Goal: Task Accomplishment & Management: Complete application form

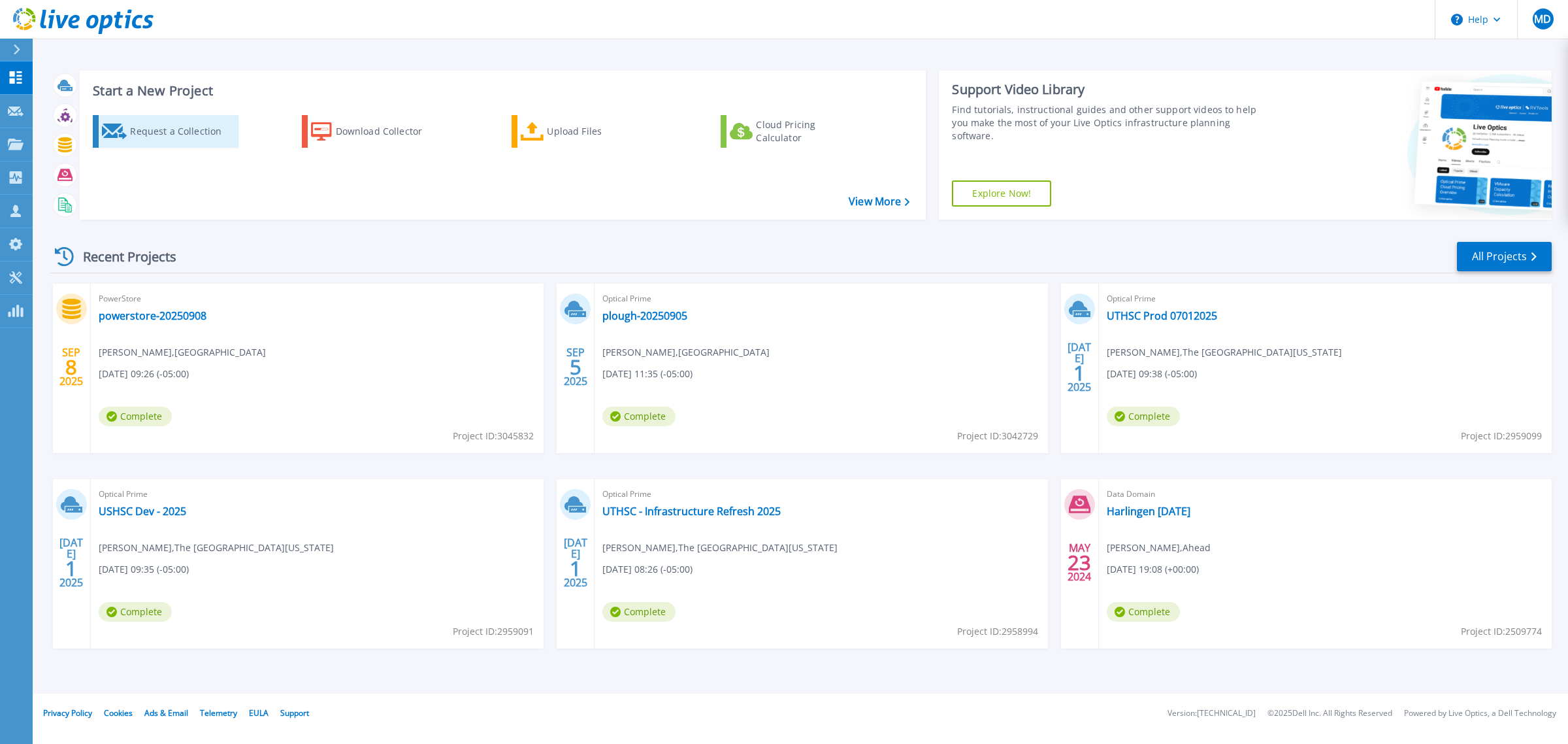
click at [173, 137] on div "Request a Collection" at bounding box center [182, 131] width 105 height 27
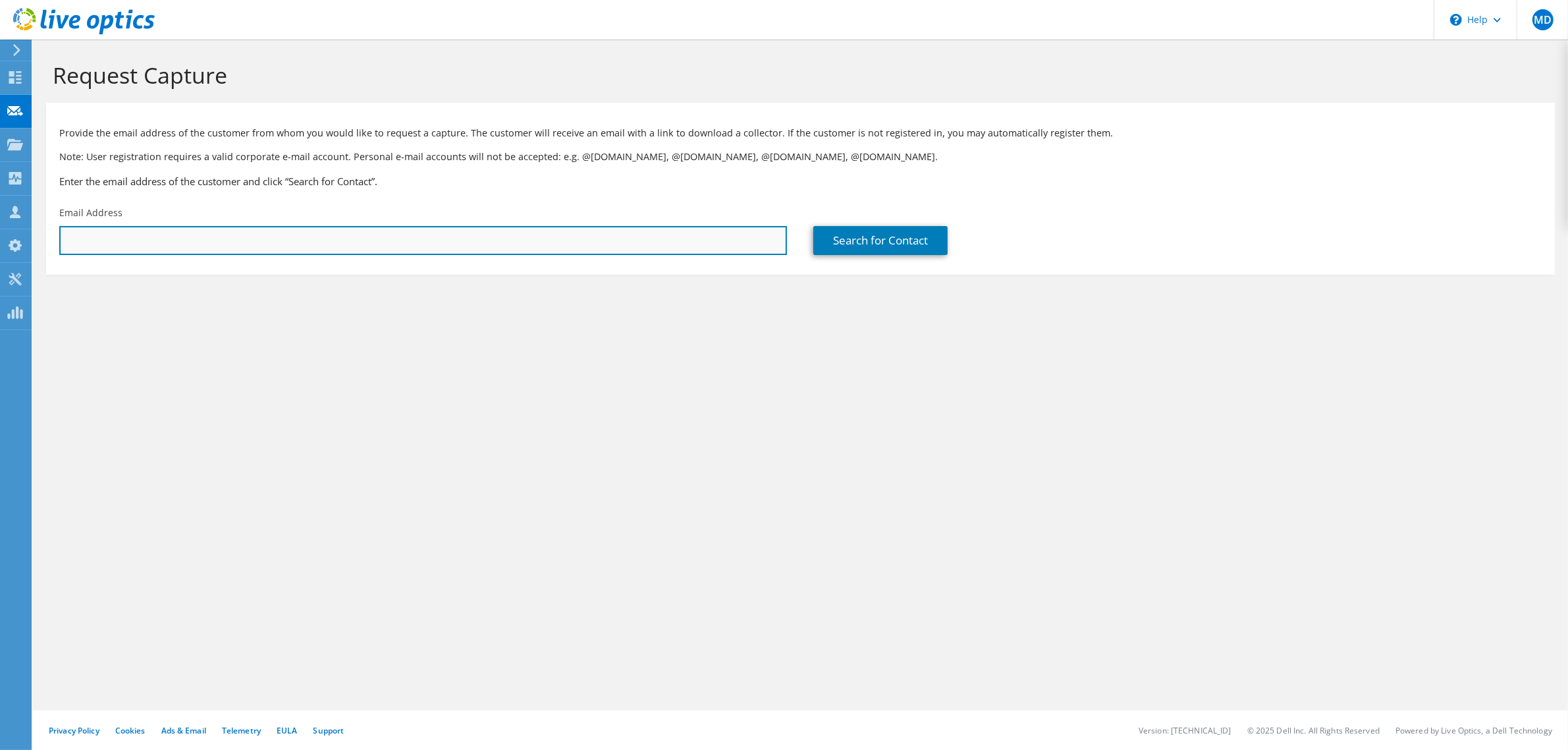
click at [128, 233] on input "text" at bounding box center [423, 240] width 728 height 29
type input "c"
click at [121, 236] on input "text" at bounding box center [423, 240] width 728 height 29
type input "cstachow@uthsc.edu"
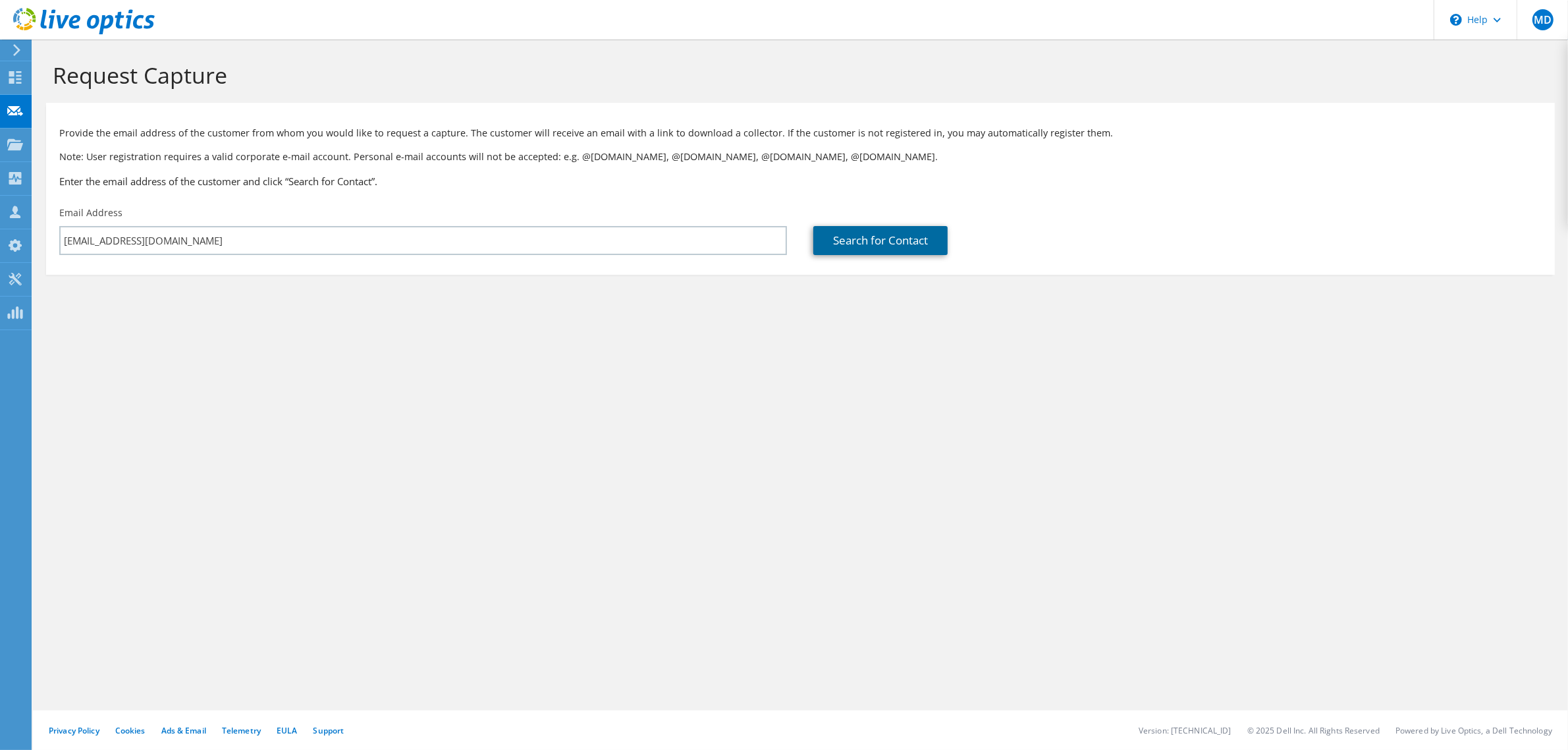
click at [893, 241] on link "Search for Contact" at bounding box center [880, 240] width 134 height 29
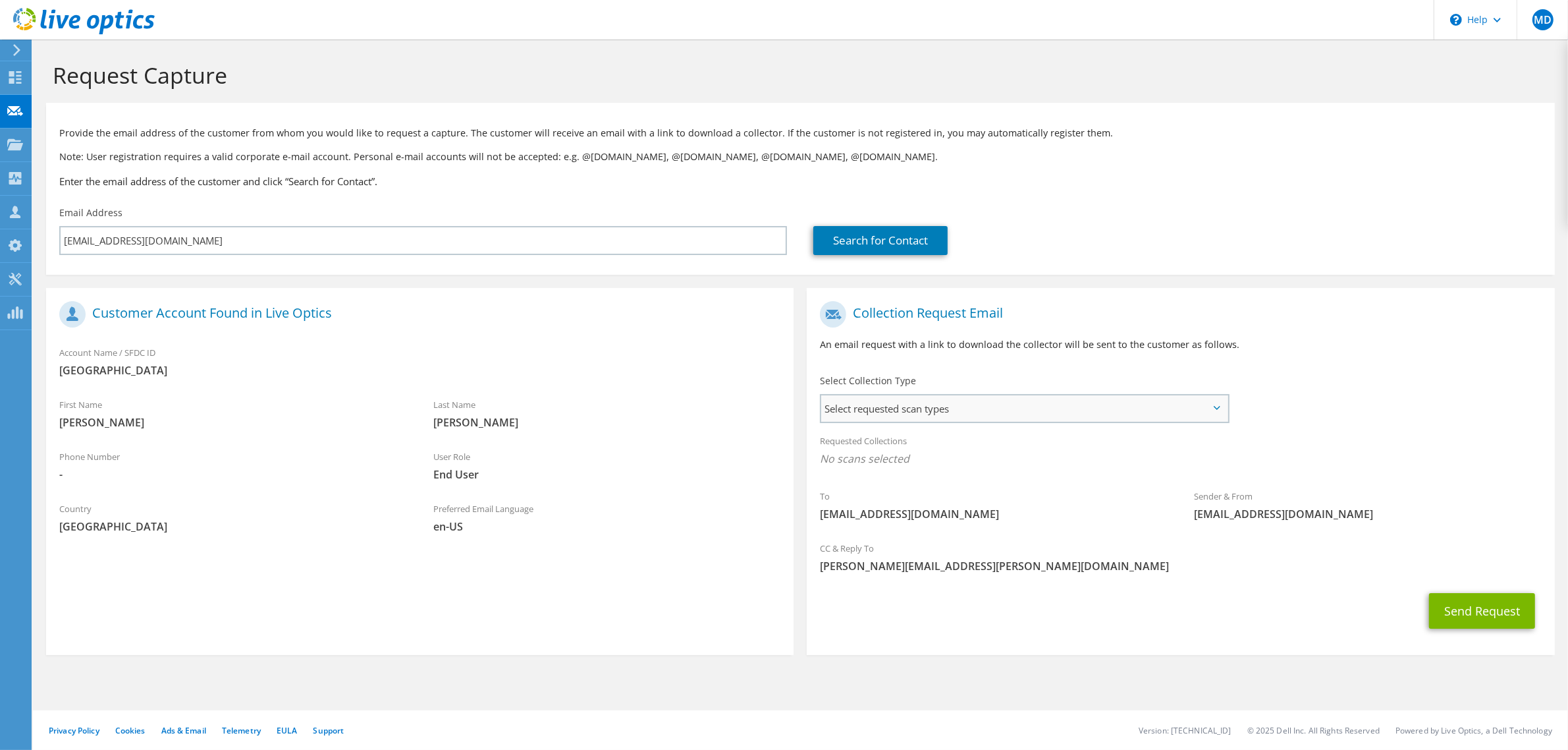
click at [1207, 403] on span "Select requested scan types" at bounding box center [1025, 409] width 406 height 27
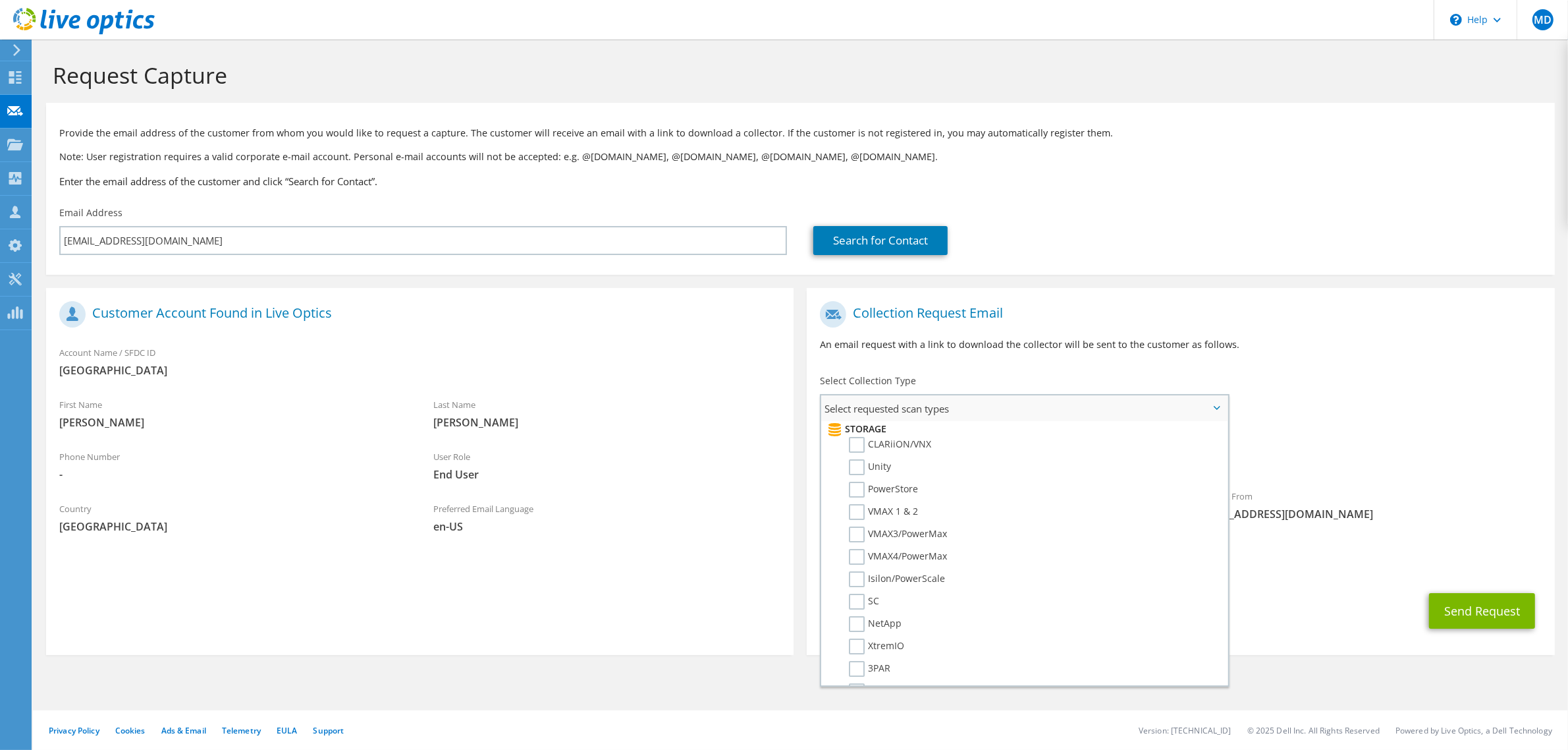
scroll to position [263, 0]
click at [879, 430] on label "Unity" at bounding box center [870, 438] width 42 height 16
click at [0, 0] on input "Unity" at bounding box center [0, 0] width 0 height 0
click at [1387, 399] on div "To cstachow@uthsc.edu Sender & From liveoptics@liveoptics.com" at bounding box center [1180, 416] width 747 height 243
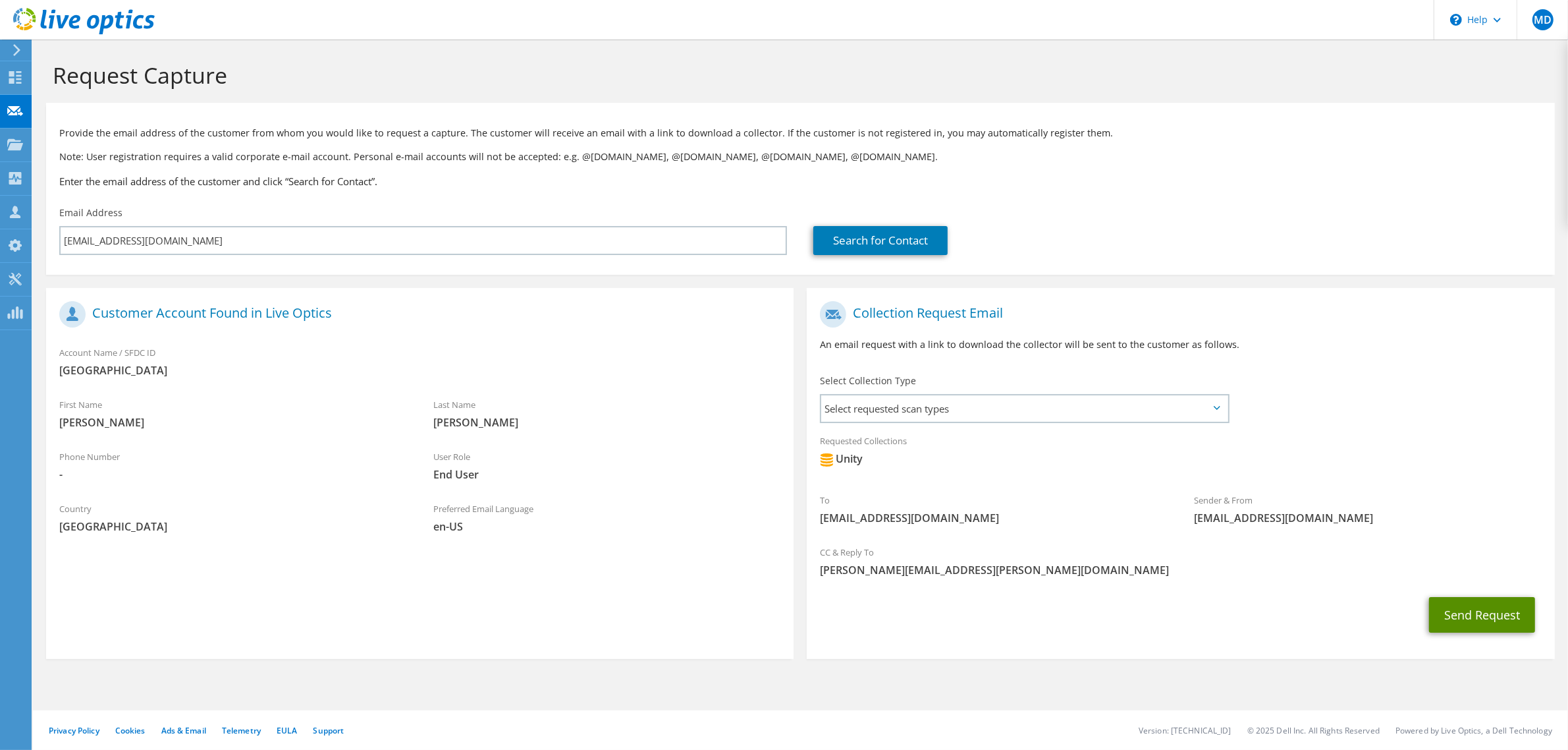
click at [1484, 610] on button "Send Request" at bounding box center [1482, 614] width 106 height 35
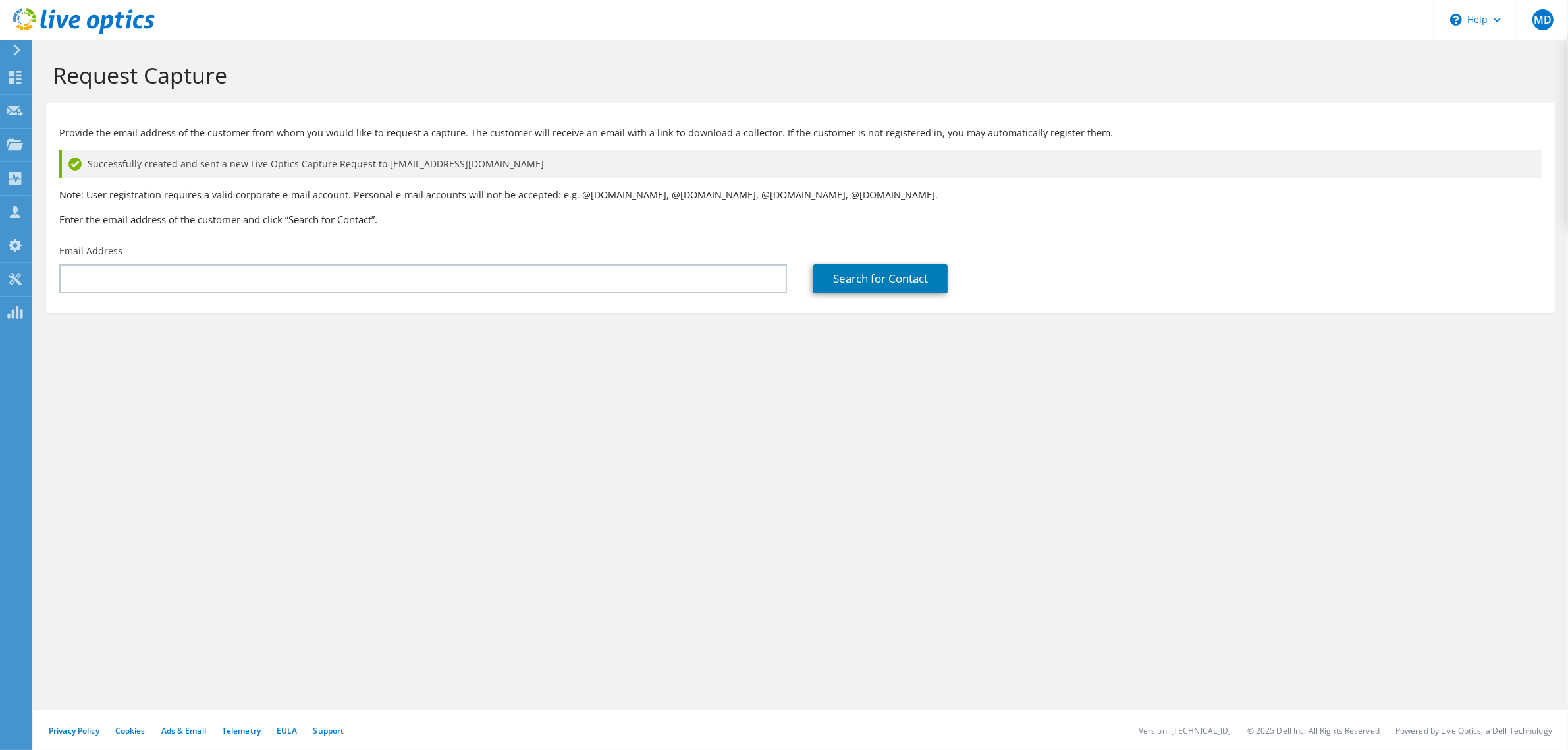
click at [1365, 581] on div "Request Capture Provide the email address of the customer from whom you would l…" at bounding box center [800, 394] width 1535 height 710
click at [829, 634] on div "Request Capture Provide the email address of the customer from whom you would l…" at bounding box center [800, 394] width 1535 height 710
